Goal: Find specific page/section: Find specific page/section

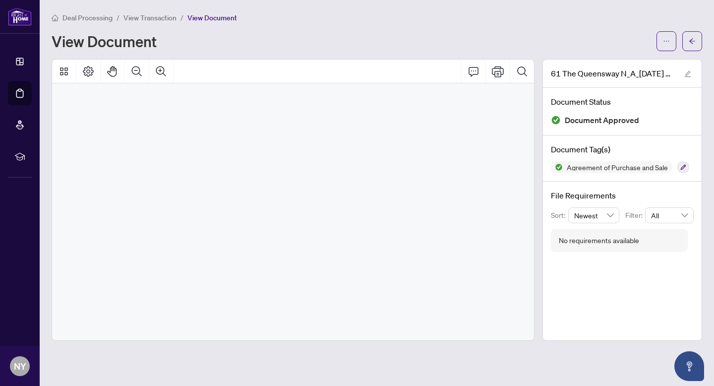
scroll to position [3564, 0]
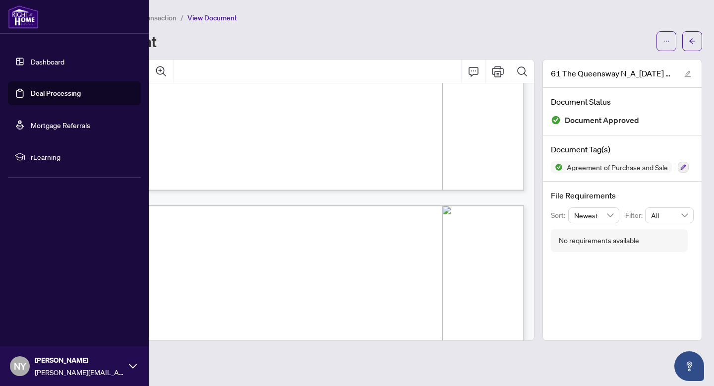
click at [30, 22] on img at bounding box center [23, 17] width 31 height 24
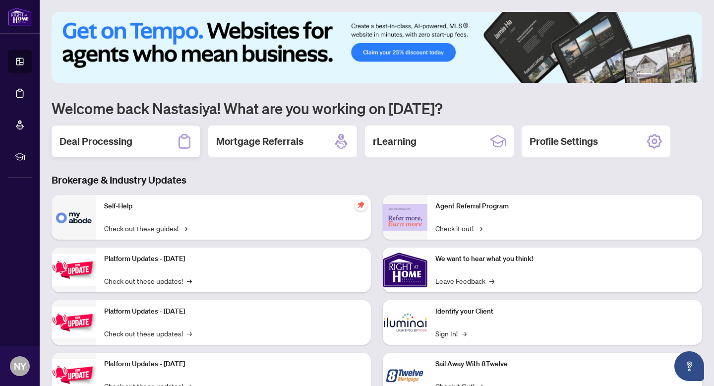
click at [113, 145] on h2 "Deal Processing" at bounding box center [95, 141] width 73 height 14
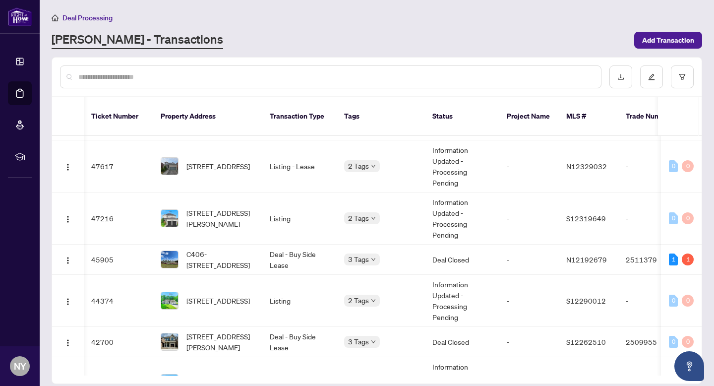
scroll to position [0, 0]
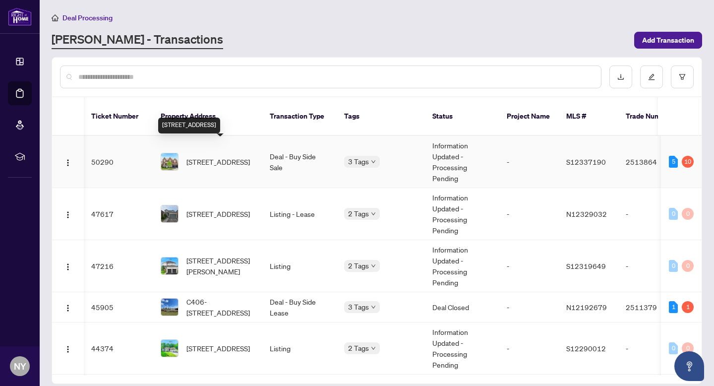
click at [222, 156] on span "[STREET_ADDRESS]" at bounding box center [217, 161] width 63 height 11
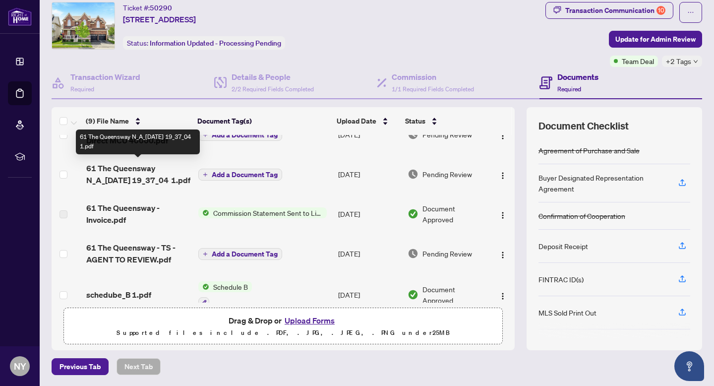
scroll to position [101, 0]
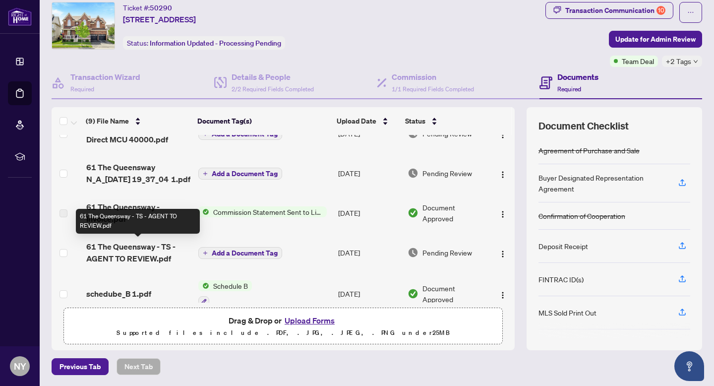
click at [147, 248] on span "61 The Queensway - TS - AGENT TO REVIEW.pdf" at bounding box center [138, 252] width 104 height 24
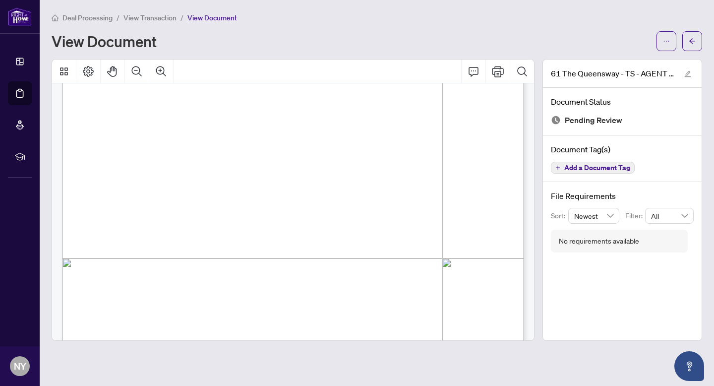
scroll to position [214, 0]
